Goal: Task Accomplishment & Management: Complete application form

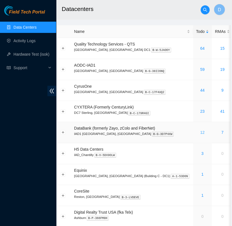
click at [200, 132] on link "12" at bounding box center [202, 132] width 4 height 4
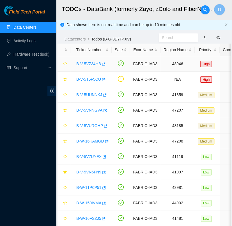
click at [84, 62] on link "B-V-5VZ34HB" at bounding box center [88, 64] width 25 height 4
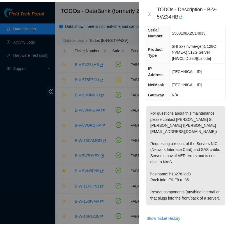
scroll to position [45, 0]
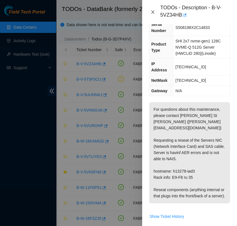
click at [152, 11] on icon "close" at bounding box center [152, 11] width 3 height 3
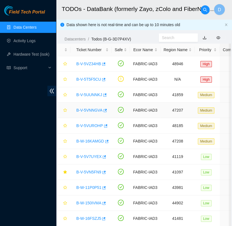
scroll to position [18, 0]
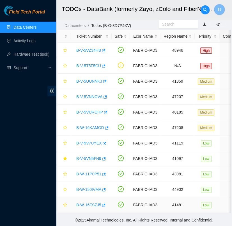
click at [90, 203] on link "B-W-16FSZJ5" at bounding box center [88, 205] width 25 height 4
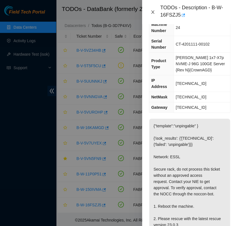
click at [152, 12] on icon "close" at bounding box center [153, 12] width 4 height 4
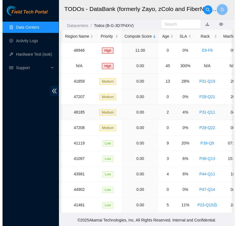
scroll to position [0, 0]
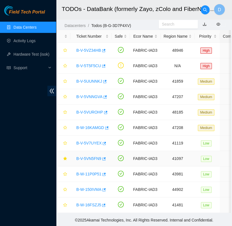
click at [96, 156] on link "B-V-5VN5FN9" at bounding box center [88, 158] width 25 height 4
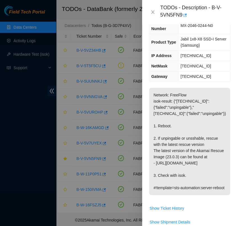
scroll to position [64, 0]
click at [151, 13] on icon "close" at bounding box center [153, 12] width 4 height 4
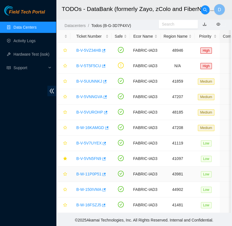
click at [85, 172] on link "B-W-11P0P51" at bounding box center [88, 174] width 25 height 4
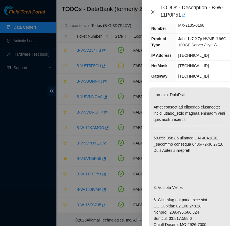
click at [153, 11] on icon "close" at bounding box center [152, 11] width 3 height 3
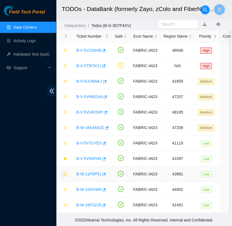
click at [63, 172] on icon "star" at bounding box center [65, 174] width 4 height 4
click at [84, 187] on link "B-W-150IVMA" at bounding box center [88, 189] width 25 height 4
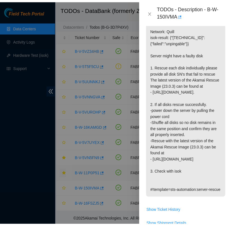
scroll to position [125, 0]
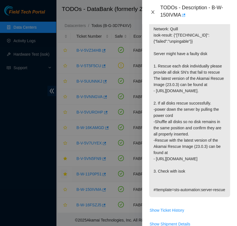
click at [153, 13] on div "TODOs - Description - B-W-150IVMA" at bounding box center [189, 11] width 81 height 15
click at [153, 13] on icon "close" at bounding box center [153, 12] width 4 height 4
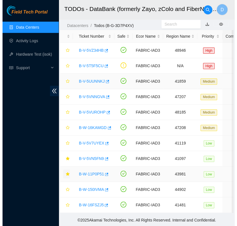
scroll to position [119, 0]
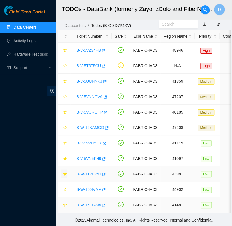
click at [93, 203] on link "B-W-16FSZJ5" at bounding box center [88, 205] width 25 height 4
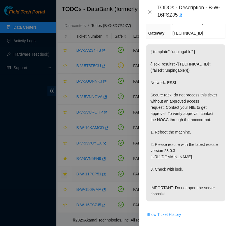
scroll to position [142, 0]
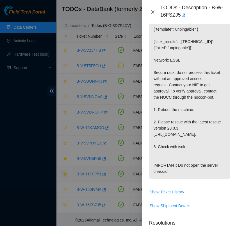
click at [154, 12] on icon "close" at bounding box center [153, 12] width 4 height 4
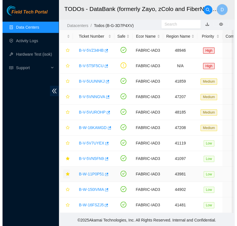
scroll to position [119, 0]
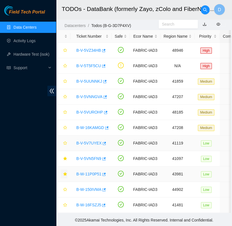
click at [92, 141] on link "B-V-5V7UYEX" at bounding box center [88, 143] width 25 height 4
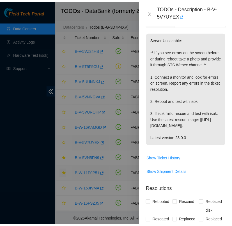
scroll to position [135, 0]
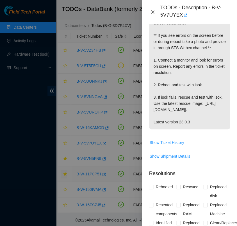
click at [151, 11] on icon "close" at bounding box center [153, 12] width 4 height 4
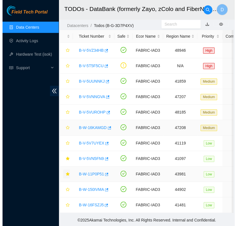
scroll to position [119, 0]
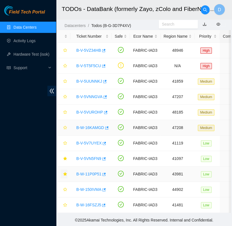
click at [93, 125] on link "B-W-16KAMGD" at bounding box center [90, 127] width 28 height 4
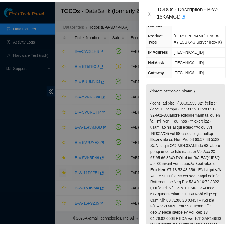
scroll to position [74, 0]
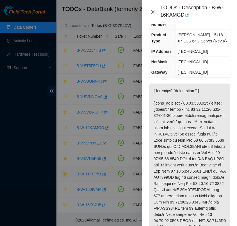
click at [153, 12] on icon "close" at bounding box center [153, 12] width 4 height 4
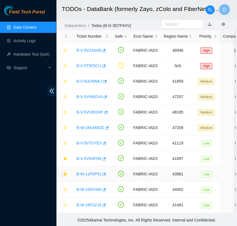
scroll to position [68, 0]
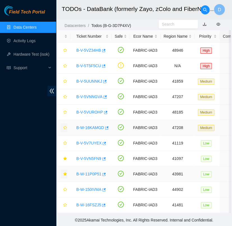
click at [65, 126] on icon "star" at bounding box center [65, 128] width 4 height 4
click at [94, 156] on div "B-V-5VN5FN9" at bounding box center [91, 158] width 35 height 9
click at [95, 156] on link "B-V-5VN5FN9" at bounding box center [88, 158] width 25 height 4
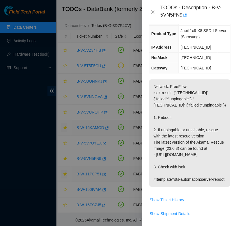
scroll to position [62, 0]
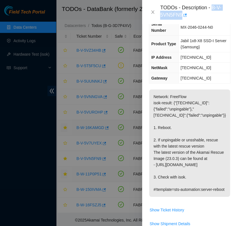
drag, startPoint x: 212, startPoint y: 8, endPoint x: 213, endPoint y: 17, distance: 8.2
click at [213, 17] on div "TODOs - Description - B-V-5VN5FN9" at bounding box center [195, 11] width 70 height 15
copy div "B-V-5VN5FN9"
drag, startPoint x: 198, startPoint y: 19, endPoint x: 154, endPoint y: 12, distance: 45.3
click at [154, 12] on div "TODOs - Description - B-V-5VN5FN9" at bounding box center [189, 11] width 81 height 15
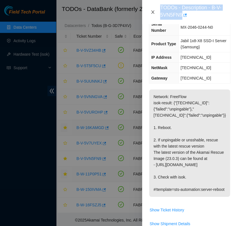
click at [154, 12] on icon "close" at bounding box center [153, 12] width 4 height 4
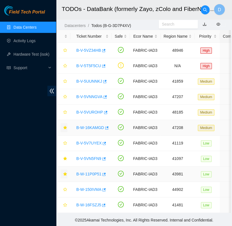
click at [95, 125] on link "B-W-16KAMGD" at bounding box center [90, 127] width 28 height 4
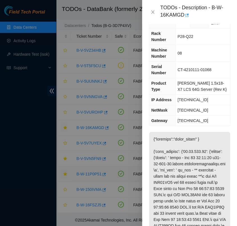
scroll to position [0, 0]
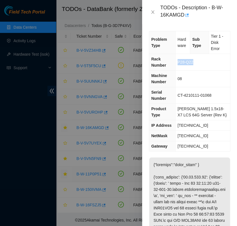
drag, startPoint x: 194, startPoint y: 62, endPoint x: 180, endPoint y: 62, distance: 13.8
click at [180, 62] on span "P28-Q22" at bounding box center [186, 62] width 16 height 4
drag, startPoint x: 180, startPoint y: 62, endPoint x: 208, endPoint y: 77, distance: 31.4
click at [208, 77] on td "08" at bounding box center [202, 79] width 55 height 17
drag, startPoint x: 213, startPoint y: 7, endPoint x: 226, endPoint y: 14, distance: 15.3
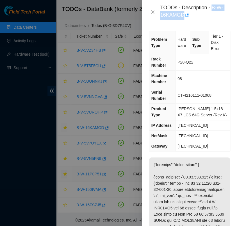
click at [226, 14] on div "TODOs - Description - B-W-16KAMGD" at bounding box center [195, 11] width 70 height 15
copy div "B-W-16KAMGD"
drag, startPoint x: 195, startPoint y: 61, endPoint x: 177, endPoint y: 63, distance: 17.6
click at [177, 63] on td "P28-Q22" at bounding box center [202, 62] width 55 height 17
copy span "P28-Q22"
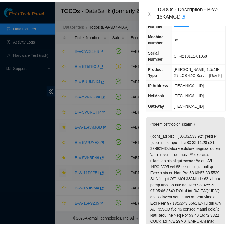
scroll to position [37, 0]
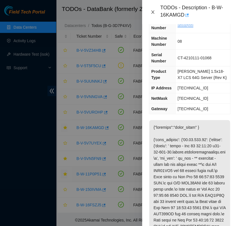
click at [152, 11] on icon "close" at bounding box center [152, 11] width 3 height 3
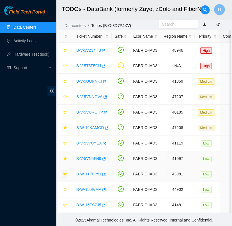
click at [92, 156] on link "B-V-5VN5FN9" at bounding box center [88, 158] width 25 height 4
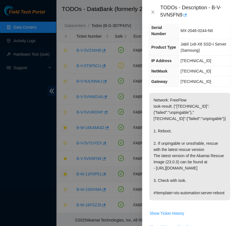
scroll to position [0, 0]
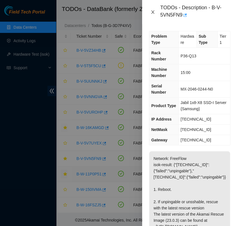
click at [153, 13] on icon "close" at bounding box center [153, 12] width 4 height 4
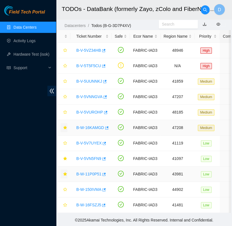
click at [95, 123] on div "B-W-16KAMGD" at bounding box center [91, 127] width 35 height 9
click at [95, 125] on link "B-W-16KAMGD" at bounding box center [90, 127] width 28 height 4
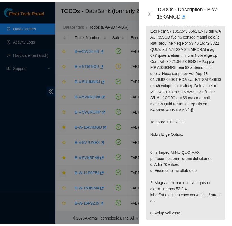
scroll to position [216, 0]
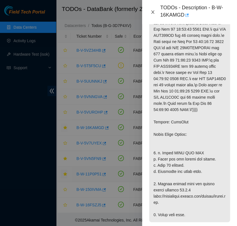
click at [153, 12] on icon "close" at bounding box center [153, 12] width 4 height 4
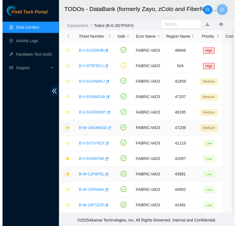
scroll to position [152, 0]
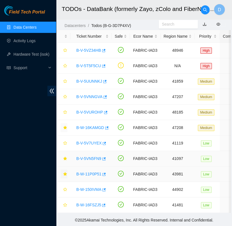
click at [94, 156] on link "B-V-5VN5FN9" at bounding box center [88, 158] width 25 height 4
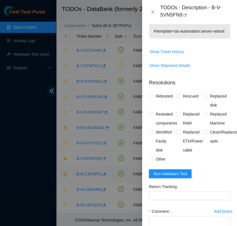
scroll to position [220, 0]
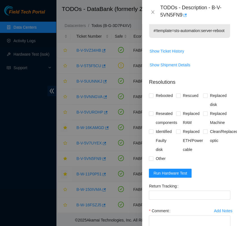
drag, startPoint x: 151, startPoint y: 177, endPoint x: 209, endPoint y: 187, distance: 59.0
click at [209, 187] on form "Resolutions Rebooted Rescued Replaced disk Reseated components Replaced RAM Rep…" at bounding box center [189, 168] width 81 height 188
click at [149, 97] on input "Rebooted" at bounding box center [151, 95] width 4 height 4
checkbox input "true"
click at [150, 160] on input "Other" at bounding box center [151, 158] width 4 height 4
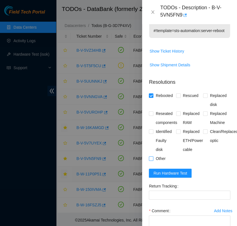
checkbox input "true"
click at [151, 115] on input "Reseated components" at bounding box center [151, 113] width 4 height 4
checkbox input "true"
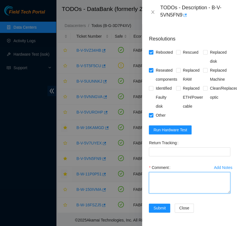
click at [174, 175] on textarea "Comment" at bounding box center [189, 182] width 81 height 21
paste textarea "- verified rack and machine sn - connect server to monitor and nothing - then n…"
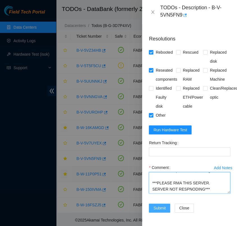
type textarea "- verified rack and machine sn - connect server to monitor and nothing - then n…"
click at [161, 205] on span "Submit" at bounding box center [159, 208] width 12 height 6
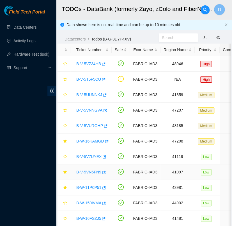
click at [92, 172] on link "B-V-5VN5FN9" at bounding box center [88, 172] width 25 height 4
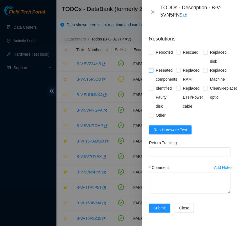
scroll to position [287, 0]
drag, startPoint x: 151, startPoint y: 47, endPoint x: 151, endPoint y: 111, distance: 63.5
click at [151, 111] on div "Rebooted Rescued Replaced disk Reseated components Replaced RAM Replaced Machin…" at bounding box center [189, 84] width 81 height 72
click at [151, 113] on input "Other" at bounding box center [151, 115] width 4 height 4
checkbox input "true"
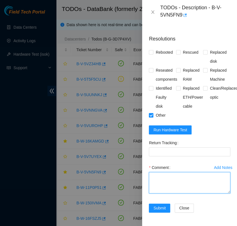
click at [172, 172] on textarea "Comment" at bounding box center [189, 182] width 81 height 21
paste textarea "- verified rack and machine sn - connect server to monitor and nothing - then n…"
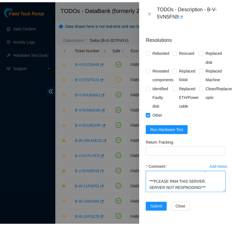
scroll to position [85, 0]
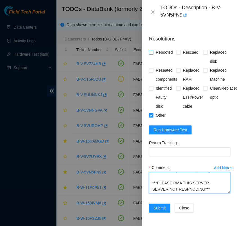
type textarea "- verified rack and machine sn - connect server to monitor and nothing - then n…"
click at [151, 48] on label "Rebooted" at bounding box center [162, 52] width 26 height 9
click at [151, 50] on input "Rebooted" at bounding box center [151, 52] width 4 height 4
checkbox input "true"
click at [162, 205] on span "Submit" at bounding box center [159, 208] width 12 height 6
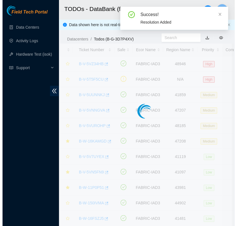
scroll to position [152, 0]
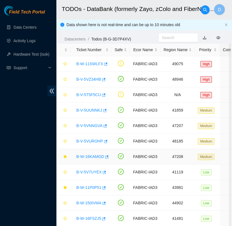
click at [95, 156] on link "B-W-16KAMGD" at bounding box center [90, 156] width 28 height 4
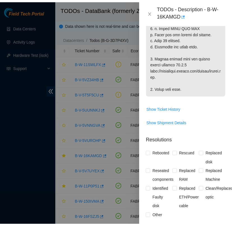
scroll to position [351, 0]
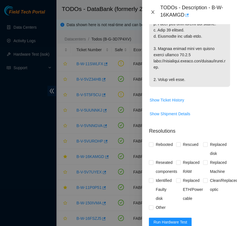
click at [152, 13] on icon "close" at bounding box center [152, 11] width 3 height 3
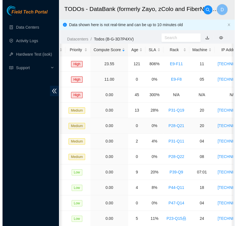
scroll to position [0, 0]
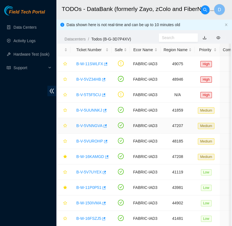
click at [91, 122] on div "B-V-5VNNGVA" at bounding box center [91, 125] width 35 height 9
click at [91, 123] on link "B-V-5VNNGVA" at bounding box center [89, 125] width 26 height 4
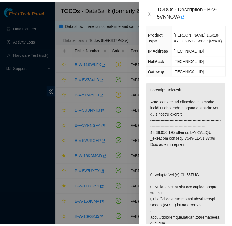
scroll to position [75, 0]
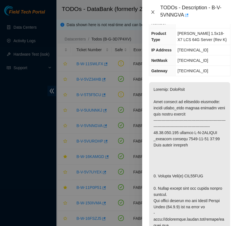
click at [151, 12] on icon "close" at bounding box center [153, 12] width 4 height 4
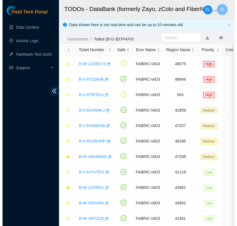
scroll to position [69, 0]
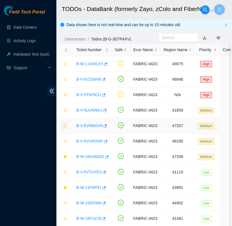
click at [66, 126] on icon "star" at bounding box center [65, 126] width 4 height 4
click at [90, 188] on link "B-W-11P0P51" at bounding box center [88, 187] width 25 height 4
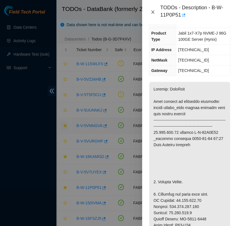
click at [155, 12] on icon "close" at bounding box center [153, 12] width 4 height 4
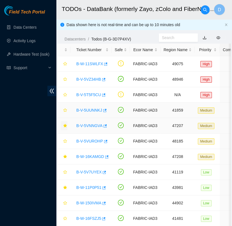
click at [88, 110] on link "B-V-5UUNNKJ" at bounding box center [89, 110] width 26 height 4
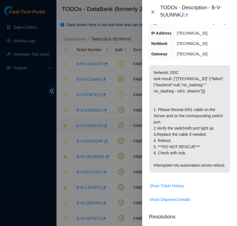
click at [152, 13] on icon "close" at bounding box center [153, 12] width 4 height 4
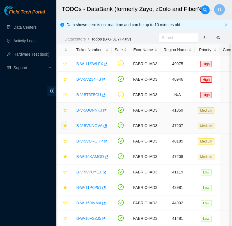
click at [91, 107] on div "B-V-5UUNNKJ" at bounding box center [91, 110] width 35 height 9
click at [92, 94] on link "B-V-5T5F5CU" at bounding box center [88, 94] width 25 height 4
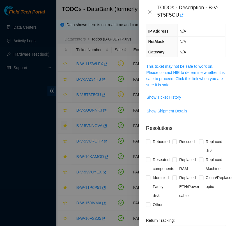
scroll to position [63, 0]
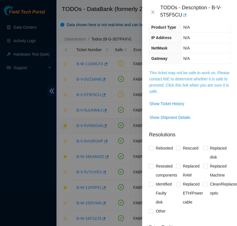
click at [156, 76] on link "This ticket may not be safe to work on. Please contact NIE to determine whether…" at bounding box center [189, 82] width 80 height 23
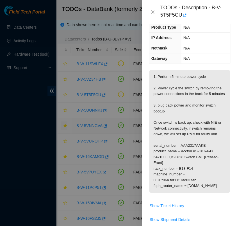
click at [152, 15] on div "TODOs - Description - B-V-5T5F5CU" at bounding box center [189, 11] width 81 height 15
click at [151, 13] on icon "close" at bounding box center [153, 12] width 4 height 4
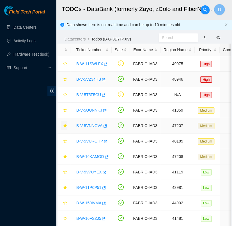
click at [90, 78] on link "B-V-5VZ34HB" at bounding box center [88, 79] width 25 height 4
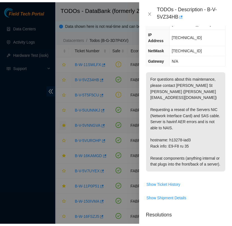
scroll to position [82, 0]
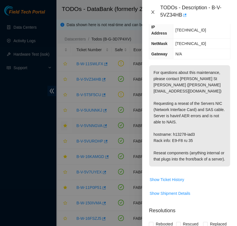
click at [152, 13] on icon "close" at bounding box center [153, 12] width 4 height 4
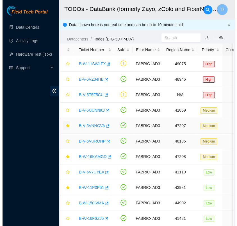
scroll to position [76, 0]
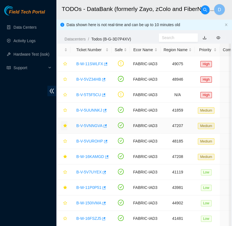
click at [94, 124] on link "B-V-5VNNGVA" at bounding box center [89, 125] width 26 height 4
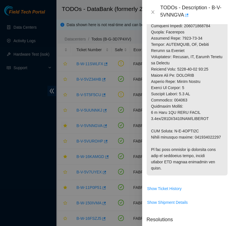
scroll to position [374, 3]
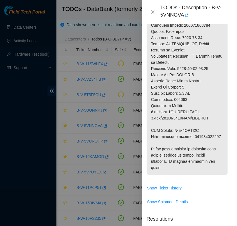
copy p "463470058682"
drag, startPoint x: 178, startPoint y: 149, endPoint x: 151, endPoint y: 146, distance: 27.4
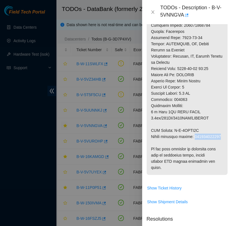
copy p "463470058682"
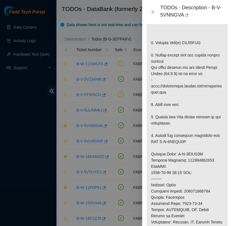
scroll to position [208, 3]
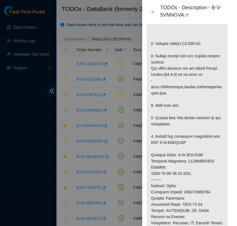
click at [191, 48] on p at bounding box center [187, 146] width 81 height 392
copy p "WJG11CCG"
drag, startPoint x: 211, startPoint y: 8, endPoint x: 212, endPoint y: 12, distance: 4.6
click at [212, 12] on div "TODOs - Description - B-V-5VNNGVA" at bounding box center [195, 11] width 70 height 15
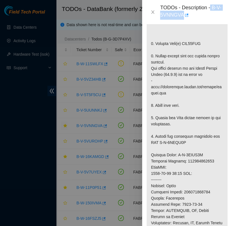
copy div "B-V-5VNNGVA"
click at [192, 99] on p at bounding box center [187, 146] width 81 height 392
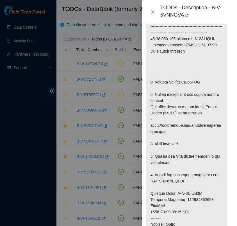
scroll to position [0, 3]
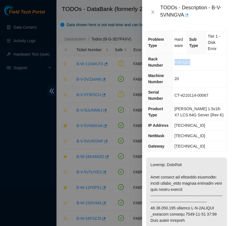
drag, startPoint x: 176, startPoint y: 62, endPoint x: 190, endPoint y: 64, distance: 15.1
click at [190, 64] on td "P28-Q21" at bounding box center [199, 62] width 55 height 17
copy span "P28-Q21"
click at [201, 78] on td "20" at bounding box center [199, 79] width 55 height 17
click at [153, 13] on icon "close" at bounding box center [153, 12] width 4 height 4
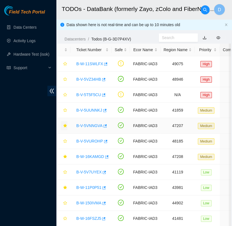
click at [85, 128] on div "B-V-5VNNGVA" at bounding box center [91, 125] width 35 height 9
click at [88, 154] on link "B-W-16KAMGD" at bounding box center [90, 156] width 28 height 4
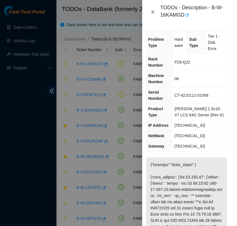
click at [152, 13] on icon "close" at bounding box center [152, 11] width 3 height 3
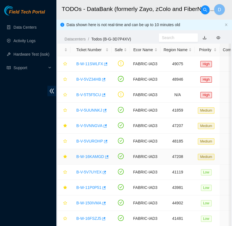
click at [91, 154] on link "B-W-16KAMGD" at bounding box center [90, 156] width 28 height 4
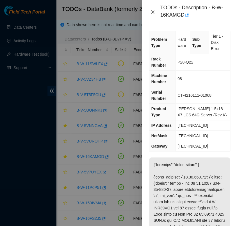
click at [152, 13] on icon "close" at bounding box center [153, 12] width 4 height 4
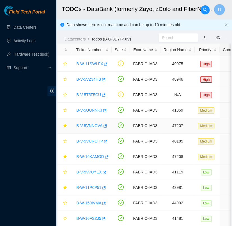
click at [88, 125] on link "B-V-5VNNGVA" at bounding box center [89, 125] width 26 height 4
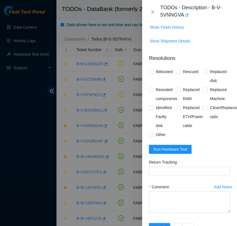
scroll to position [565, 0]
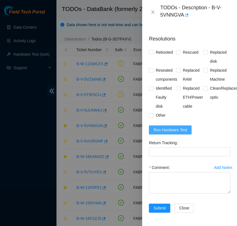
click at [176, 127] on span "Run Hardware Test" at bounding box center [170, 130] width 34 height 6
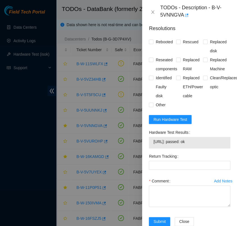
drag, startPoint x: 197, startPoint y: 147, endPoint x: 153, endPoint y: 147, distance: 43.8
click at [153, 145] on span "23.73.204.151: passed: ok" at bounding box center [189, 141] width 72 height 6
copy span "23.73.204.151: passed: ok"
click at [158, 168] on Tracking "Return Tracking" at bounding box center [189, 165] width 81 height 9
paste Tracking "463470058682"
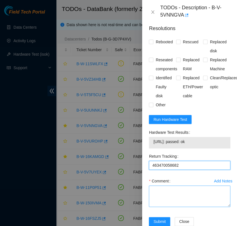
type Tracking "463470058682"
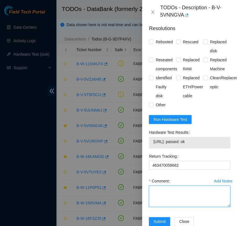
click at [162, 206] on textarea "Comment" at bounding box center [189, 195] width 81 height 21
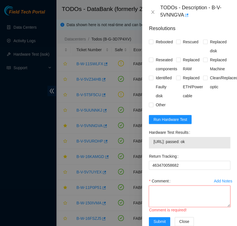
scroll to position [4, 0]
paste textarea "- verified rack and machine sn - powered down server - replaced old sn WJG11CCG…"
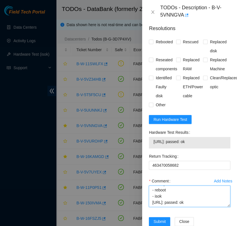
scroll to position [72, 0]
type textarea "- verified rack and machine sn - powered down server - replaced old sn WJG11CCG…"
click at [150, 44] on input "Rebooted" at bounding box center [151, 42] width 4 height 4
checkbox input "true"
click at [179, 44] on span at bounding box center [178, 42] width 4 height 4
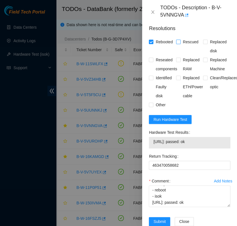
click at [179, 44] on input "Rescued" at bounding box center [178, 42] width 4 height 4
checkbox input "true"
click at [203, 44] on span at bounding box center [205, 42] width 4 height 4
click at [203, 44] on input "Replaced disk" at bounding box center [205, 42] width 4 height 4
checkbox input "true"
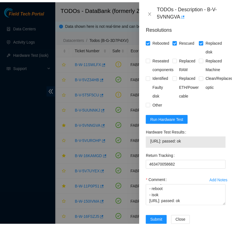
scroll to position [588, 0]
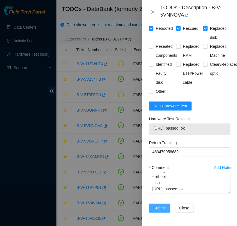
click at [163, 205] on span "Submit" at bounding box center [159, 208] width 12 height 6
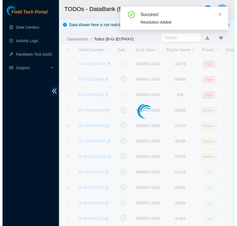
scroll to position [141, 0]
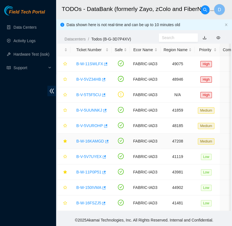
click at [92, 139] on link "B-W-16KAMGD" at bounding box center [90, 141] width 28 height 4
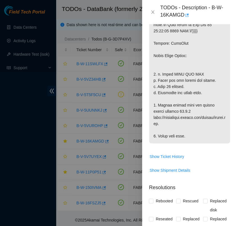
scroll to position [294, 0]
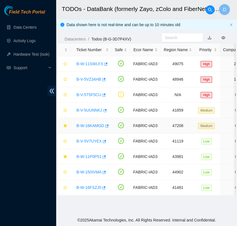
click at [89, 125] on link "B-W-16KAMGD" at bounding box center [90, 125] width 28 height 4
click at [92, 127] on link "B-W-16KAMGD" at bounding box center [90, 125] width 28 height 4
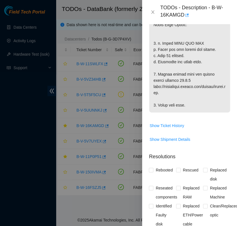
scroll to position [331, 0]
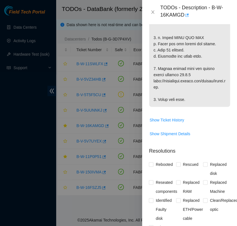
click at [208, 129] on td "Show Ticket History" at bounding box center [189, 122] width 81 height 14
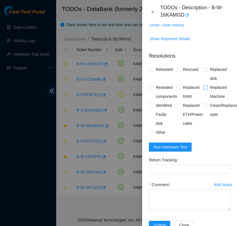
scroll to position [478, 0]
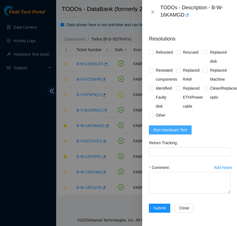
click at [178, 127] on span "Run Hardware Test" at bounding box center [170, 130] width 34 height 6
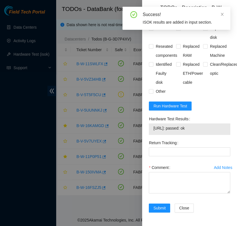
scroll to position [502, 0]
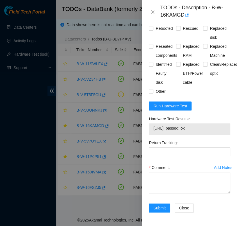
drag, startPoint x: 196, startPoint y: 124, endPoint x: 153, endPoint y: 123, distance: 43.5
click at [153, 123] on div "[URL]: passed: ok" at bounding box center [189, 129] width 81 height 12
copy tbody "[URL]: passed: ok"
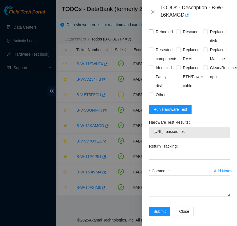
click at [151, 33] on input "Rebooted" at bounding box center [151, 31] width 4 height 4
checkbox input "true"
click at [176, 33] on input "Rescued" at bounding box center [178, 31] width 4 height 4
checkbox input "true"
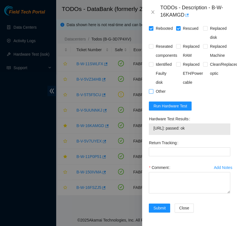
click at [151, 89] on input "Other" at bounding box center [151, 91] width 4 height 4
checkbox input "true"
click at [165, 174] on textarea "Comment" at bounding box center [189, 182] width 81 height 21
paste textarea "- verified rack and machine sn - powered down server safely - power cycled for …"
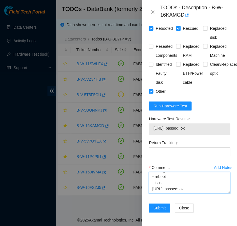
scroll to position [66, 0]
type textarea "- verified rack and machine sn - powered down server safely - power cycled for …"
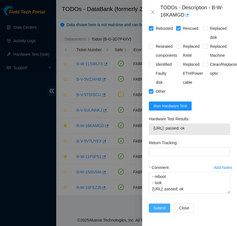
click at [159, 205] on span "Submit" at bounding box center [159, 208] width 12 height 6
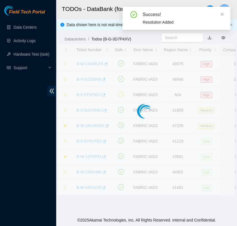
scroll to position [141, 0]
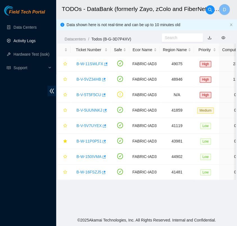
click at [35, 43] on link "Activity Logs" at bounding box center [24, 40] width 22 height 4
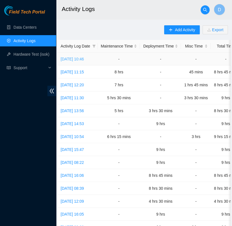
click at [83, 57] on link "[DATE] 10:46" at bounding box center [72, 59] width 23 height 4
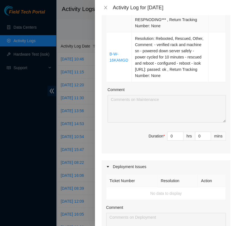
scroll to position [476, 0]
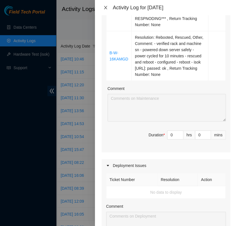
click at [105, 5] on icon "close" at bounding box center [105, 7] width 4 height 4
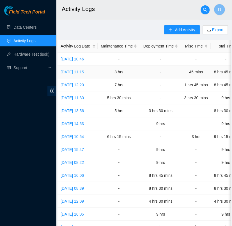
click at [74, 72] on link "[DATE] 11:15" at bounding box center [72, 72] width 23 height 4
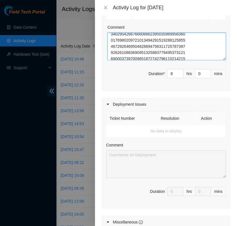
scroll to position [161, 0]
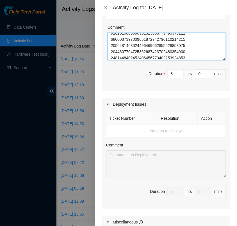
drag, startPoint x: 200, startPoint y: 98, endPoint x: 163, endPoint y: 100, distance: 37.4
click at [163, 60] on textarea "Comment" at bounding box center [167, 47] width 118 height 28
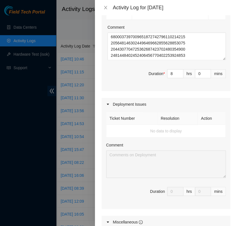
click at [114, 85] on span "Duration * 8 hrs 0 mins" at bounding box center [166, 77] width 120 height 16
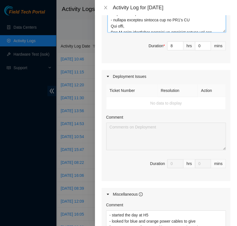
scroll to position [22, 0]
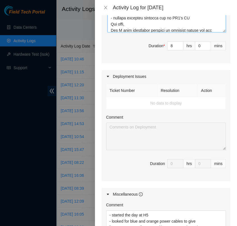
drag, startPoint x: 110, startPoint y: 58, endPoint x: 111, endPoint y: 54, distance: 3.7
click at [111, 32] on textarea "Comment" at bounding box center [167, 19] width 118 height 28
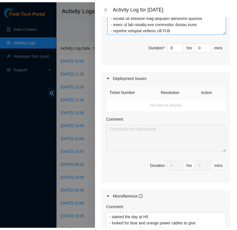
scroll to position [0, 0]
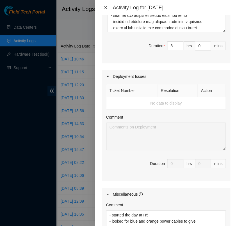
click at [103, 7] on icon "close" at bounding box center [105, 7] width 4 height 4
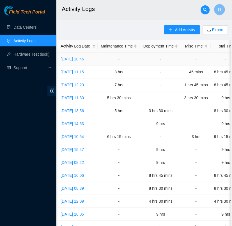
click at [84, 58] on link "[DATE] 10:46" at bounding box center [72, 59] width 23 height 4
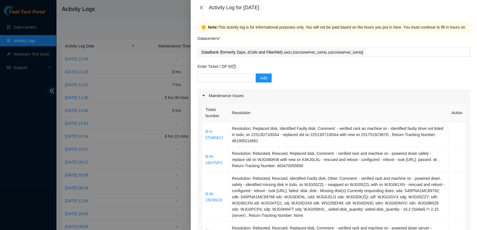
click at [202, 9] on icon "close" at bounding box center [201, 7] width 4 height 4
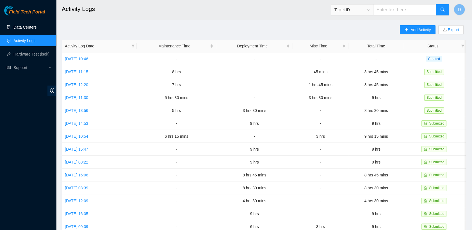
click at [37, 27] on link "Data Centers" at bounding box center [24, 27] width 23 height 4
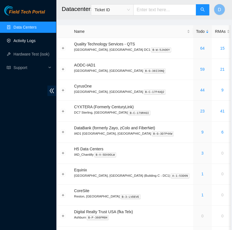
click at [36, 43] on link "Activity Logs" at bounding box center [24, 40] width 22 height 4
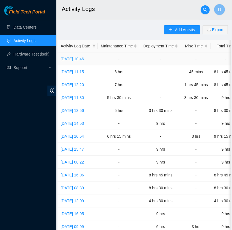
click at [79, 60] on link "[DATE] 10:46" at bounding box center [72, 59] width 23 height 4
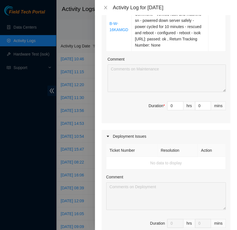
scroll to position [505, 0]
click at [168, 104] on input "0" at bounding box center [175, 106] width 16 height 8
type input "7"
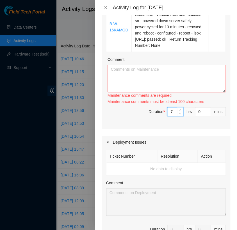
type input "7"
type input "3"
type input "30"
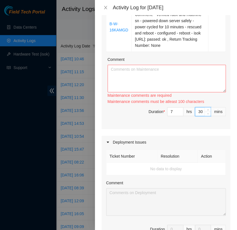
type input "30"
click at [138, 72] on textarea "Comment" at bounding box center [167, 79] width 118 height 28
paste textarea "- checked FT portal for which tickets todo - unboxed new hardware and verified …"
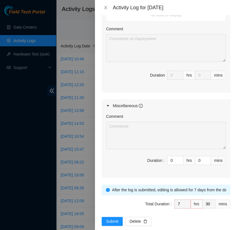
scroll to position [656, 0]
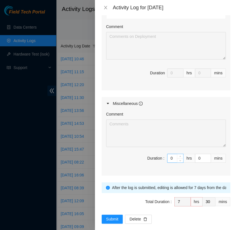
type textarea "- checked FT portal for which tickets todo - went to front of databank and secu…"
click at [168, 158] on input "0" at bounding box center [175, 158] width 16 height 8
type input "1"
type input "8"
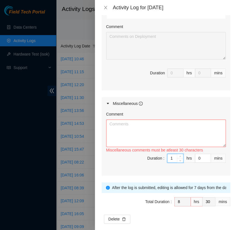
type input "1"
type input "31"
type input "15"
type input "45"
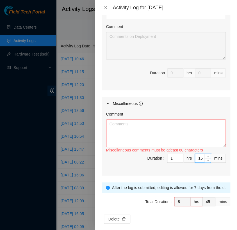
type input "15"
click at [142, 126] on textarea "Comment" at bounding box center [166, 134] width 120 height 28
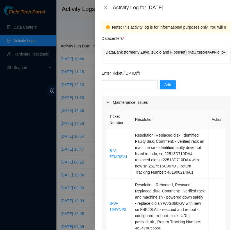
scroll to position [0, 0]
click at [221, 53] on div "DataBank (formerly Zayo, zColo and FiberNet) ( IAD1 [GEOGRAPHIC_DATA], [GEOGRAP…" at bounding box center [166, 55] width 126 height 15
type textarea "- started the day at H5 - brought over some APC special cables to databank - dr…"
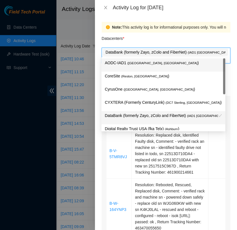
type input "H"
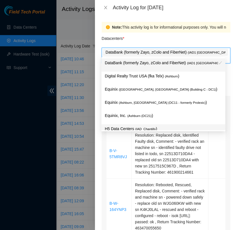
click at [168, 126] on p "H5 Data Centers ( IAD_Chantilly )" at bounding box center [163, 129] width 117 height 6
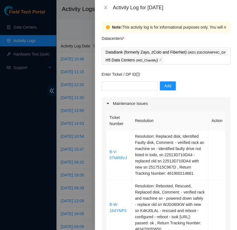
click at [177, 42] on div "Datacenters *" at bounding box center [166, 40] width 129 height 15
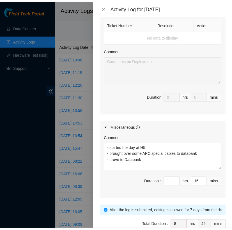
scroll to position [670, 0]
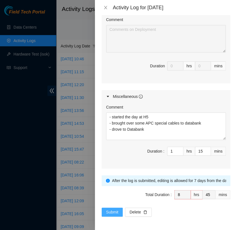
click at [113, 213] on span "Submit" at bounding box center [112, 212] width 12 height 6
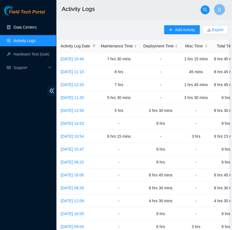
click at [37, 27] on link "Data Centers" at bounding box center [24, 27] width 23 height 4
